Goal: Task Accomplishment & Management: Use online tool/utility

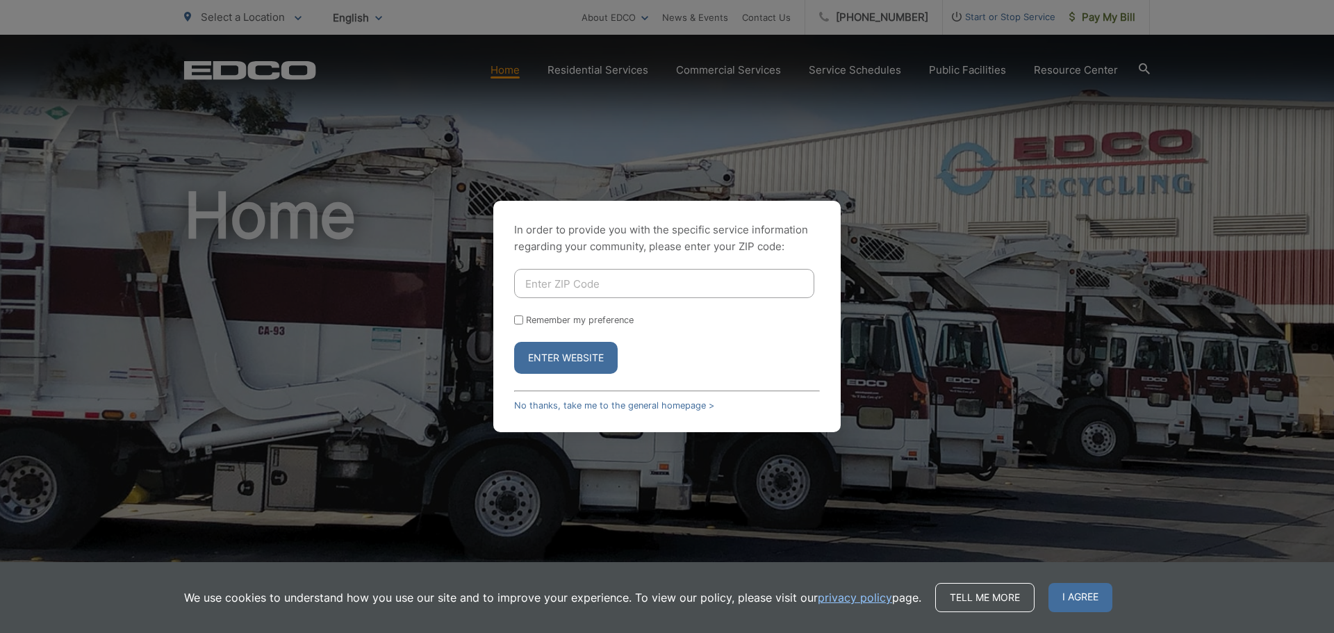
click at [670, 282] on input "Enter ZIP Code" at bounding box center [664, 283] width 300 height 29
type input "90245"
click at [573, 358] on button "Enter Website" at bounding box center [566, 358] width 104 height 32
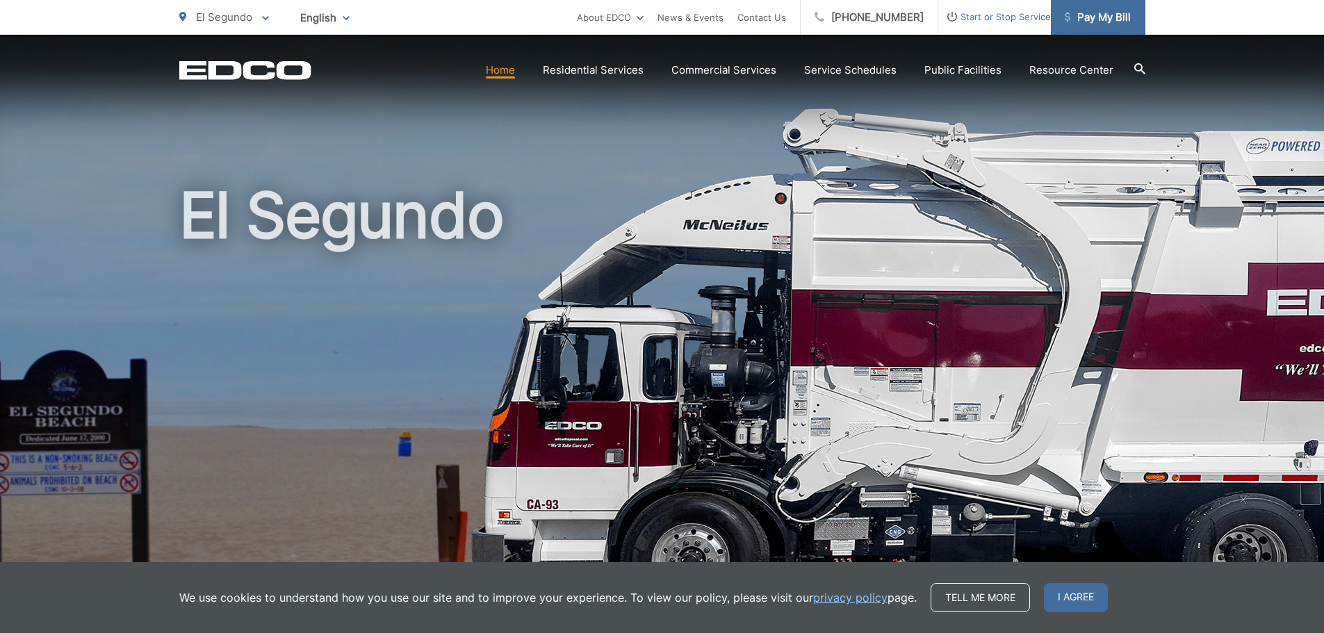
click at [1083, 17] on span "Pay My Bill" at bounding box center [1097, 17] width 66 height 17
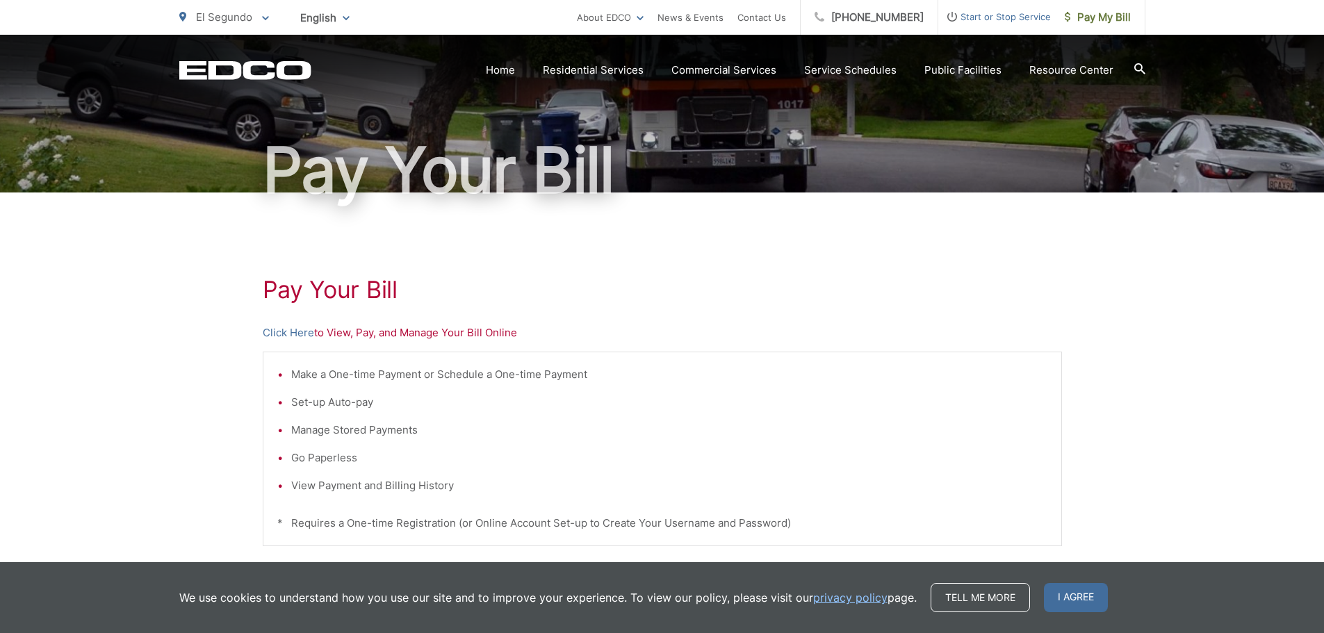
scroll to position [122, 0]
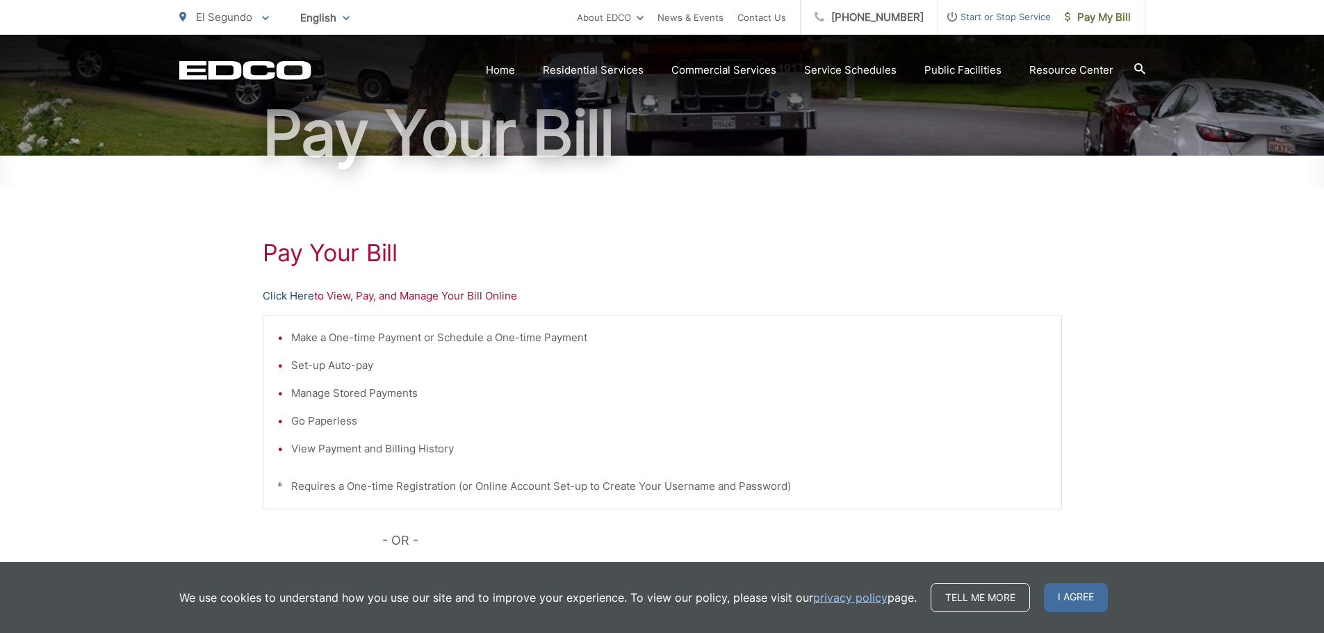
click at [287, 297] on link "Click Here" at bounding box center [288, 296] width 51 height 17
